Goal: Check status: Check status

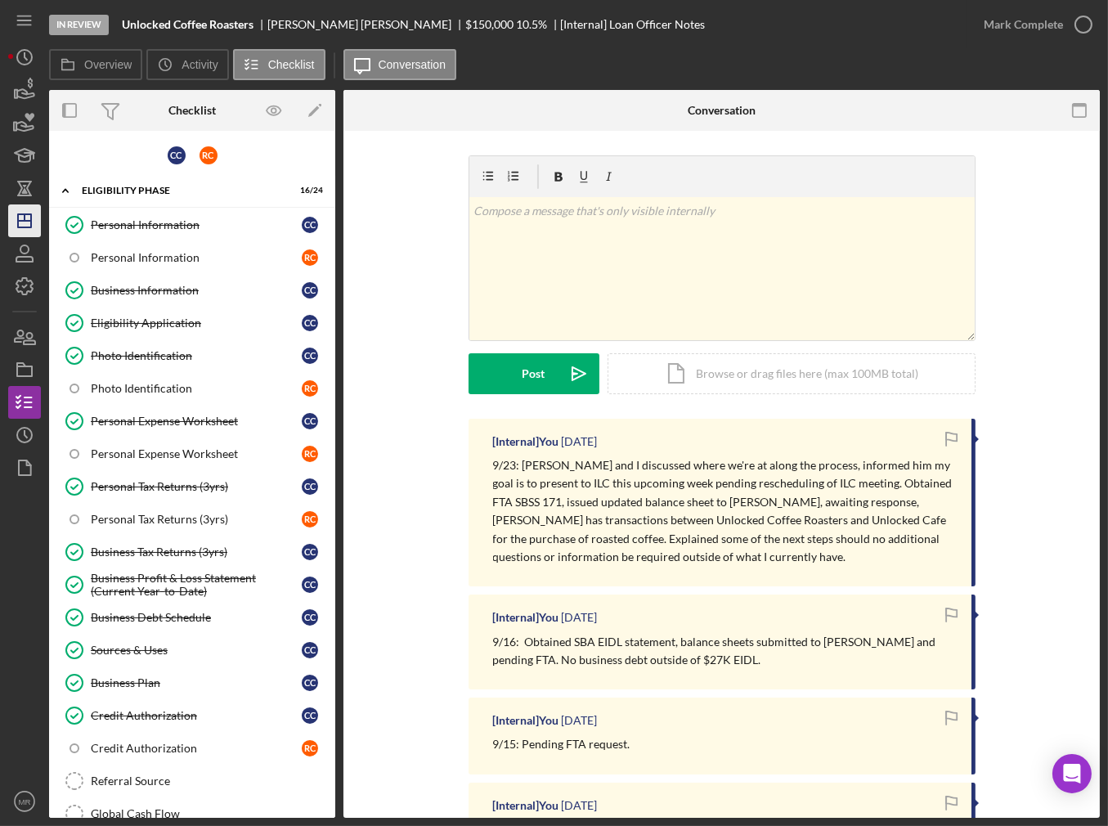
scroll to position [290, 0]
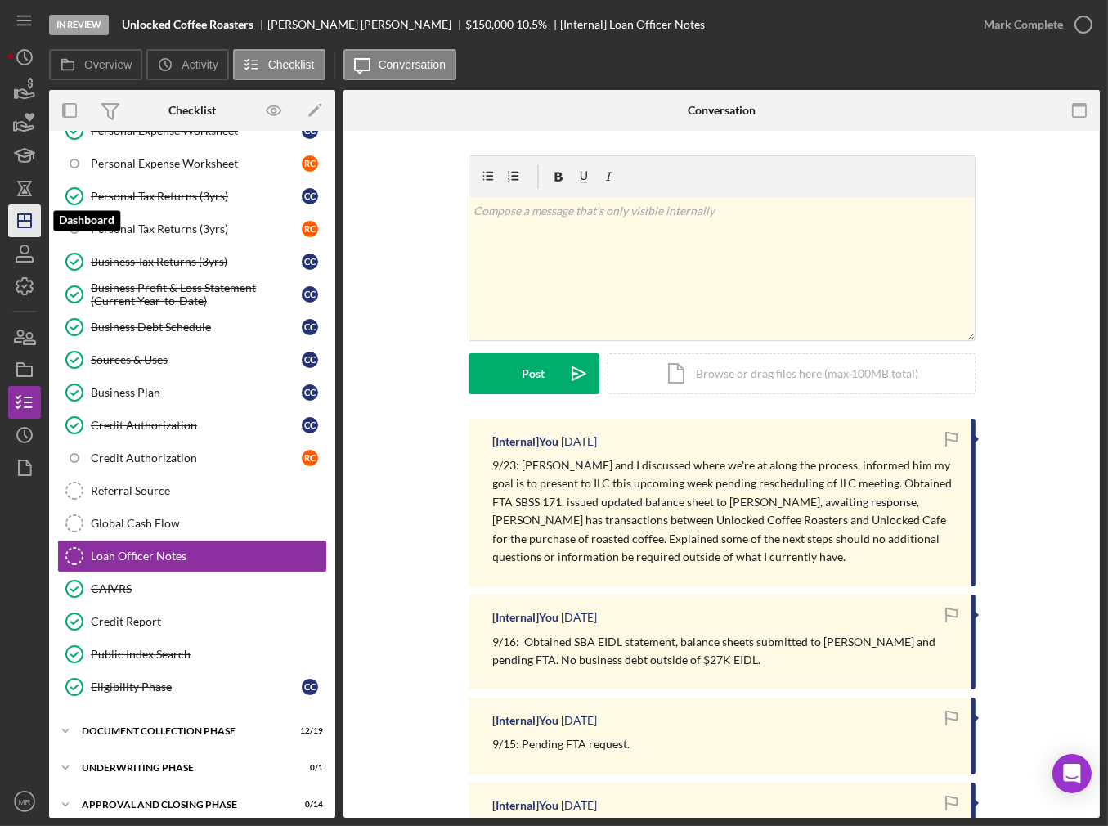
click at [20, 222] on icon "Icon/Dashboard" at bounding box center [24, 220] width 41 height 41
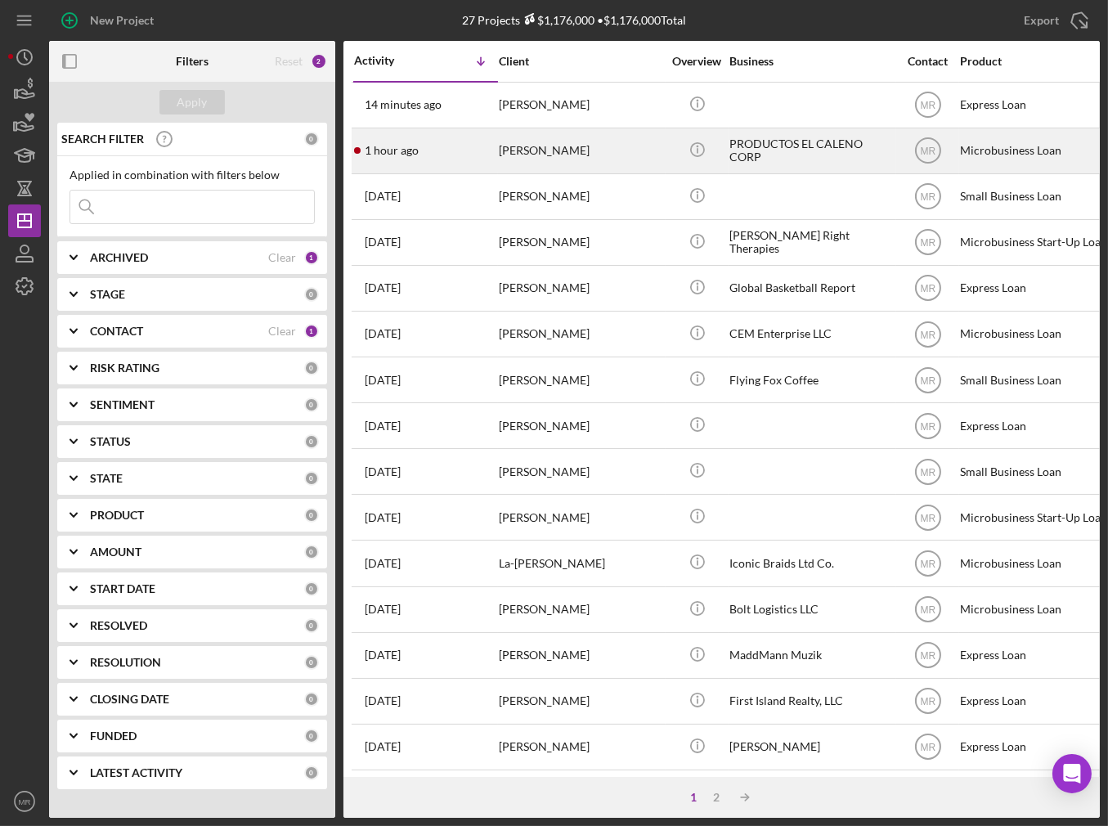
click at [442, 155] on div "1 hour ago [PERSON_NAME]" at bounding box center [425, 150] width 143 height 43
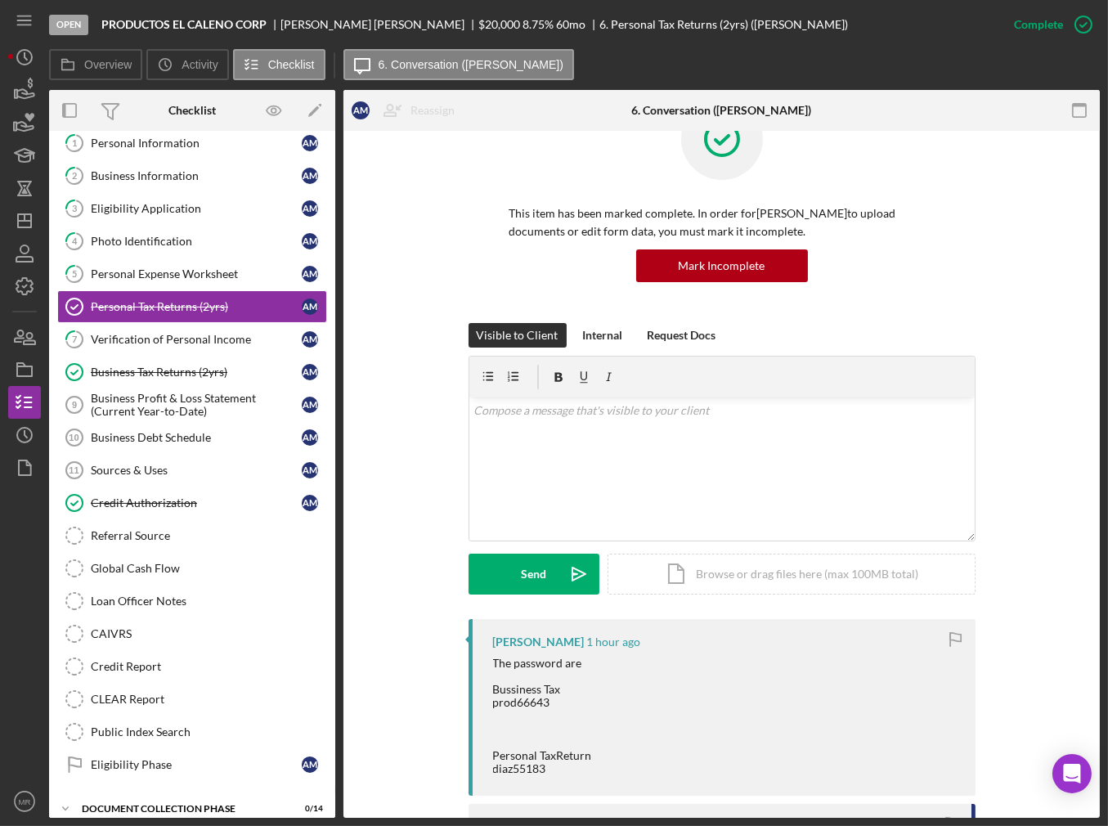
scroll to position [82, 0]
